Goal: Check status: Check status

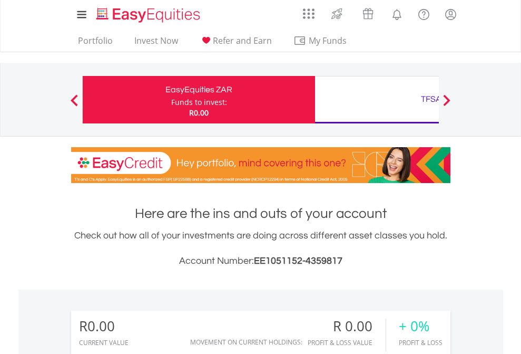
click at [171, 100] on div "Funds to invest:" at bounding box center [199, 102] width 56 height 11
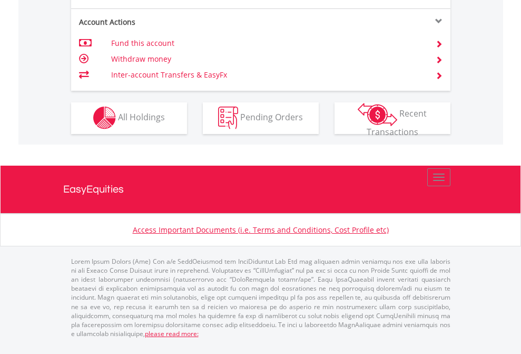
scroll to position [986, 0]
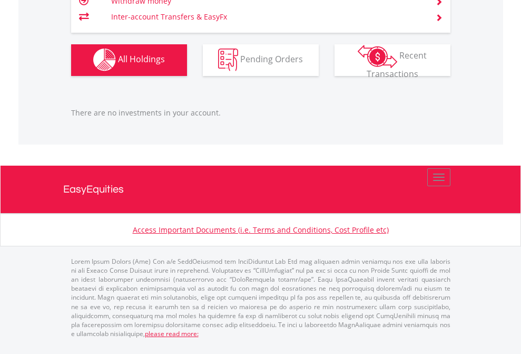
scroll to position [101, 166]
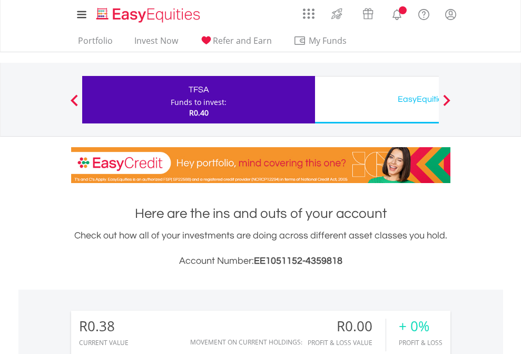
scroll to position [101, 166]
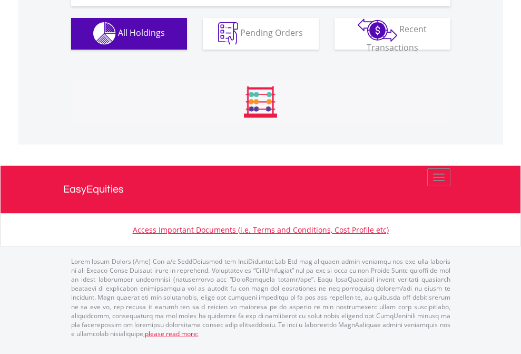
scroll to position [1044, 0]
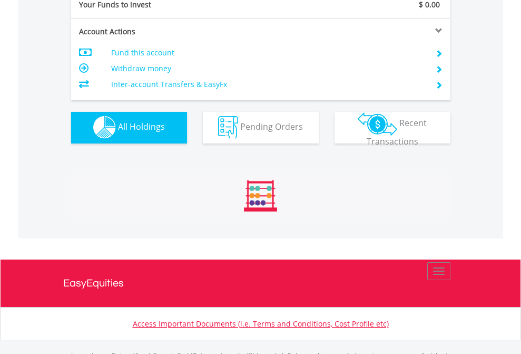
scroll to position [1044, 0]
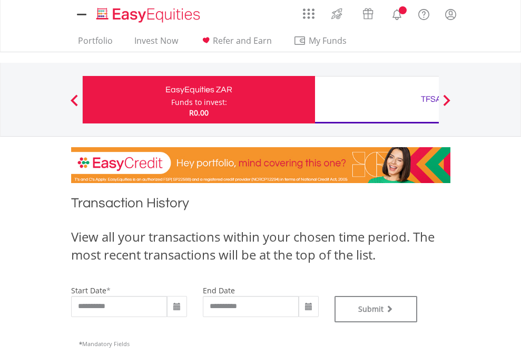
type input "**********"
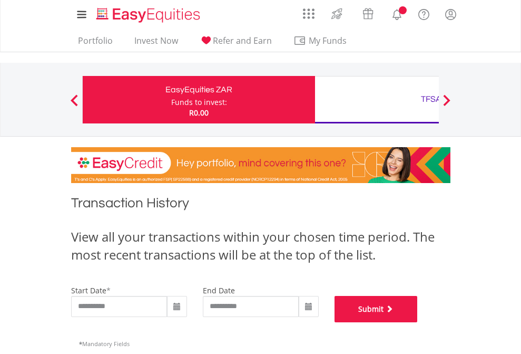
click at [418, 322] on button "Submit" at bounding box center [376, 309] width 83 height 26
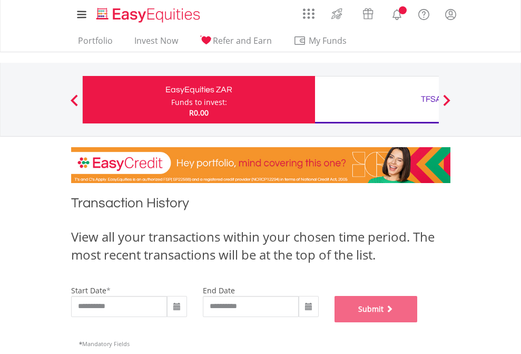
scroll to position [428, 0]
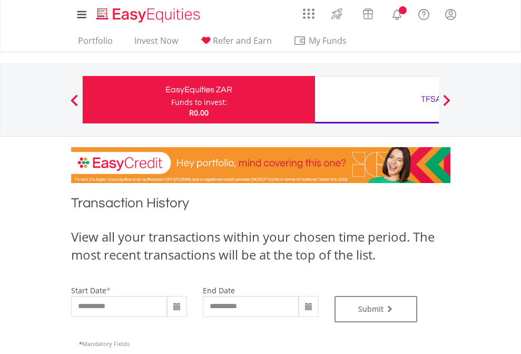
click at [377, 100] on div "TFSA" at bounding box center [432, 99] width 220 height 15
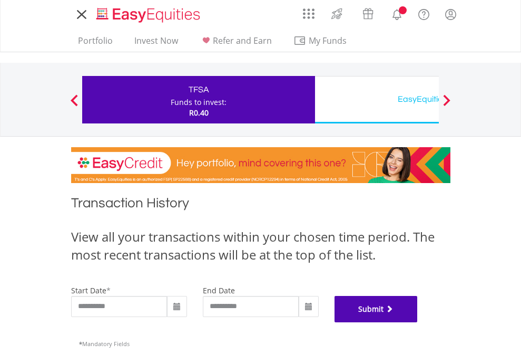
click at [418, 322] on button "Submit" at bounding box center [376, 309] width 83 height 26
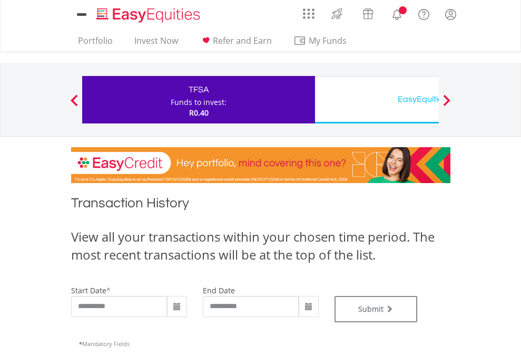
click at [377, 100] on div "EasyEquities USD" at bounding box center [432, 99] width 220 height 15
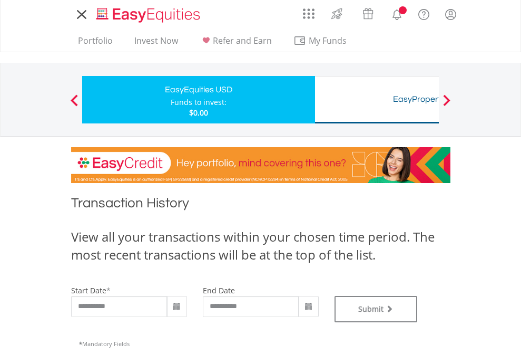
type input "**********"
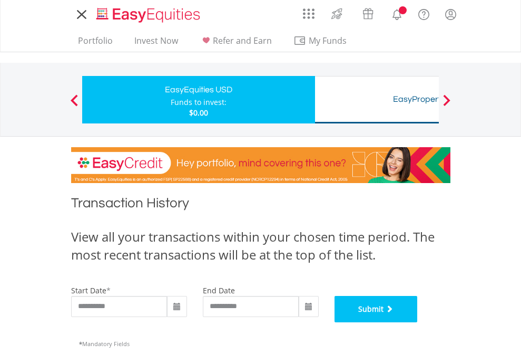
click at [418, 322] on button "Submit" at bounding box center [376, 309] width 83 height 26
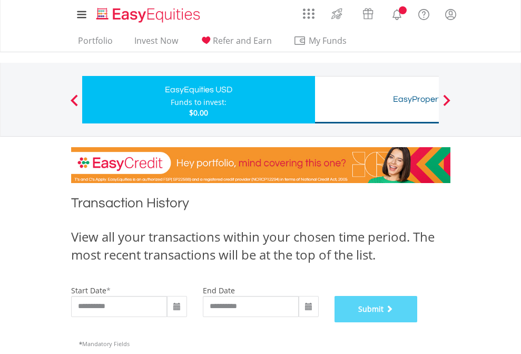
scroll to position [428, 0]
